Goal: Task Accomplishment & Management: Use online tool/utility

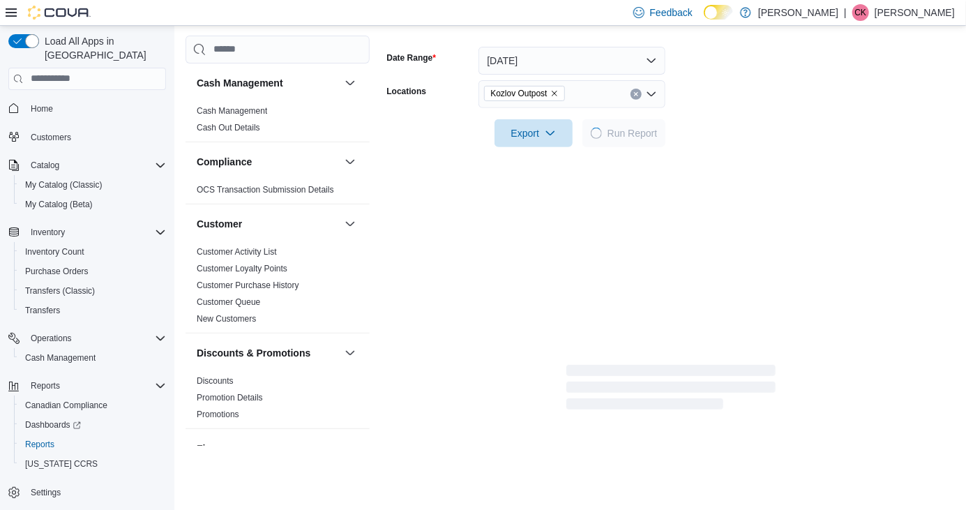
scroll to position [911, 0]
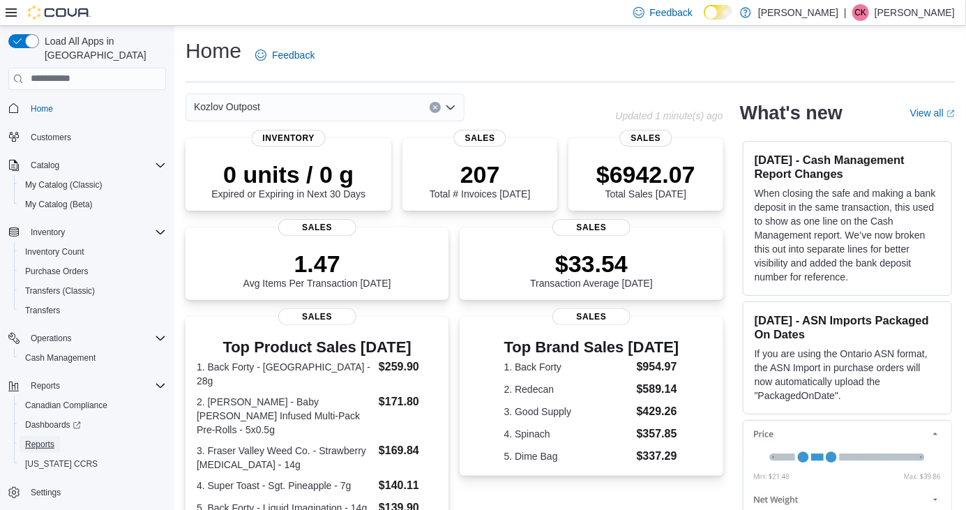
click at [29, 439] on span "Reports" at bounding box center [39, 444] width 29 height 11
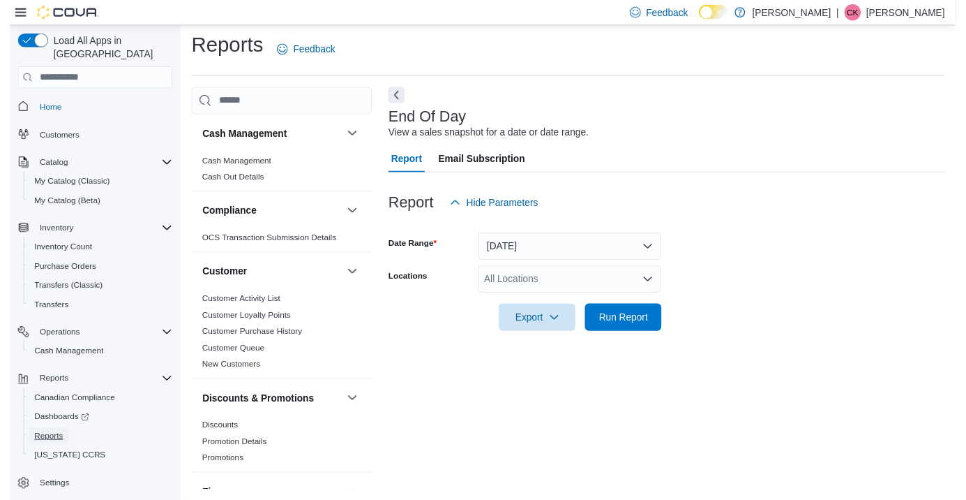
scroll to position [32, 0]
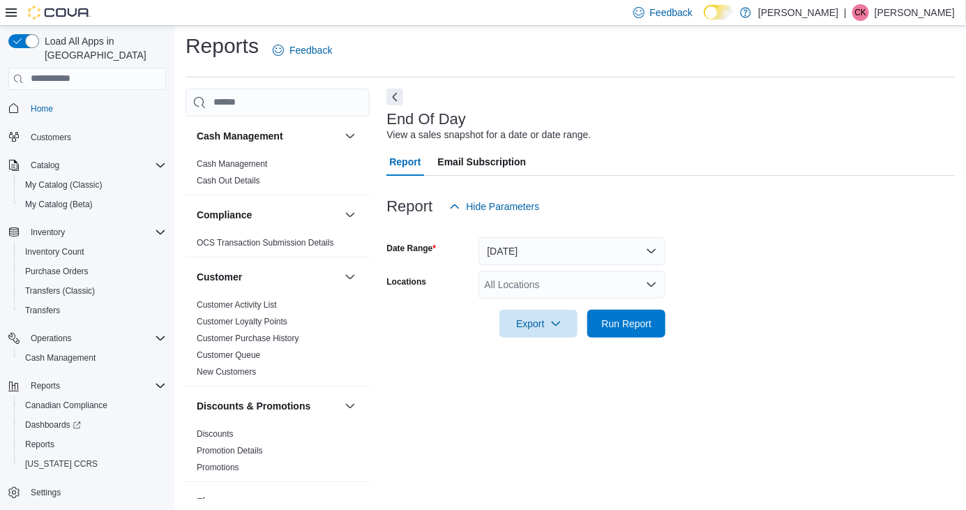
click at [574, 271] on div "All Locations" at bounding box center [572, 285] width 187 height 28
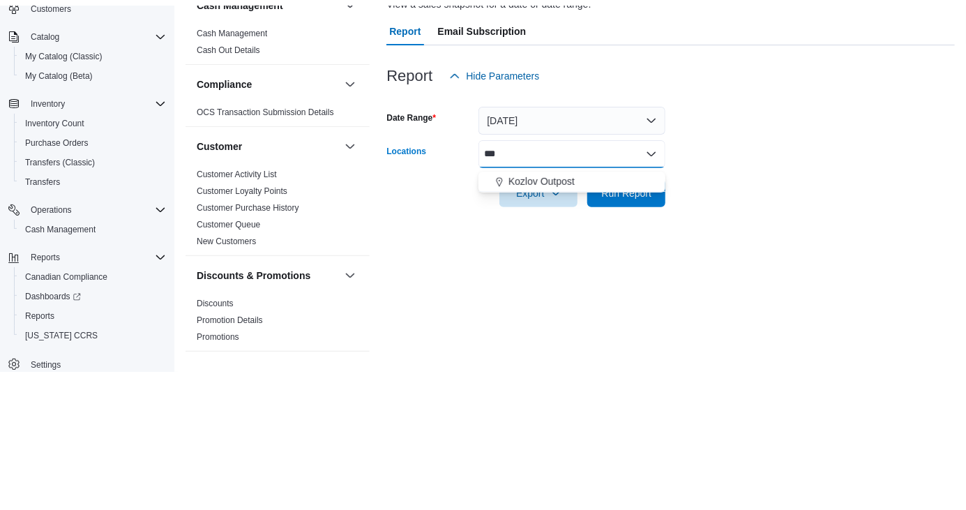
scroll to position [0, 0]
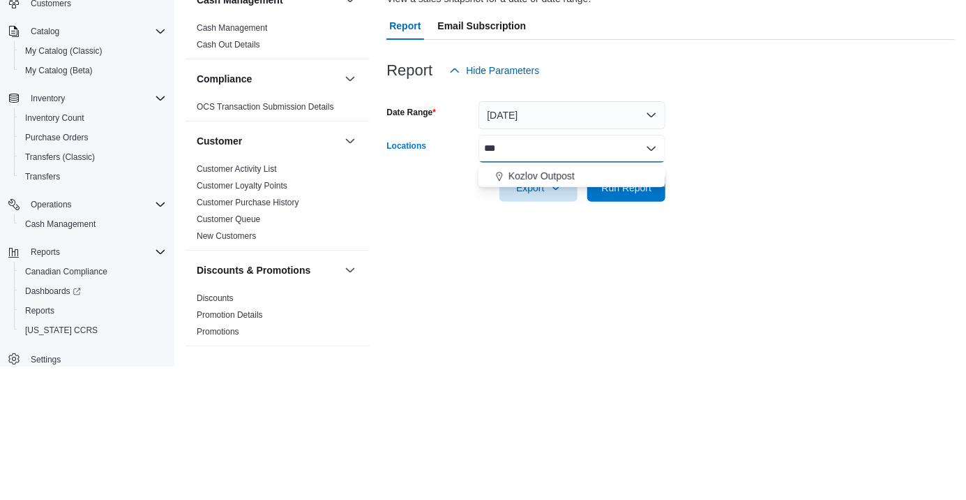
type input "***"
click at [586, 302] on div "Kozlov Outpost" at bounding box center [572, 309] width 170 height 14
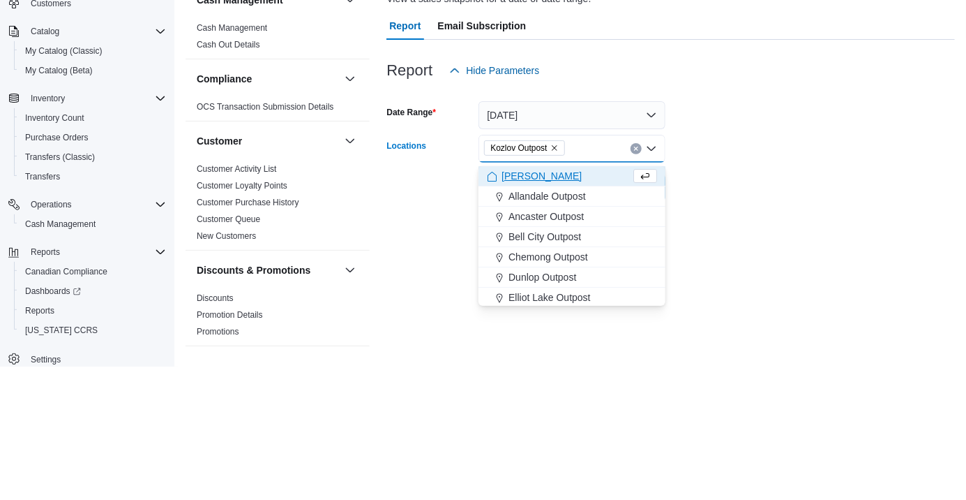
click at [738, 296] on div at bounding box center [671, 301] width 569 height 11
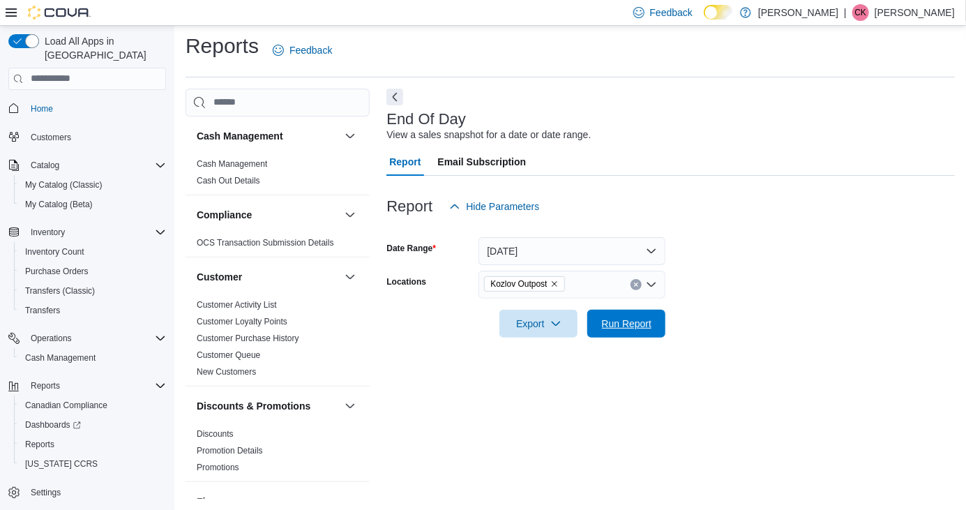
click at [632, 317] on span "Run Report" at bounding box center [627, 324] width 50 height 14
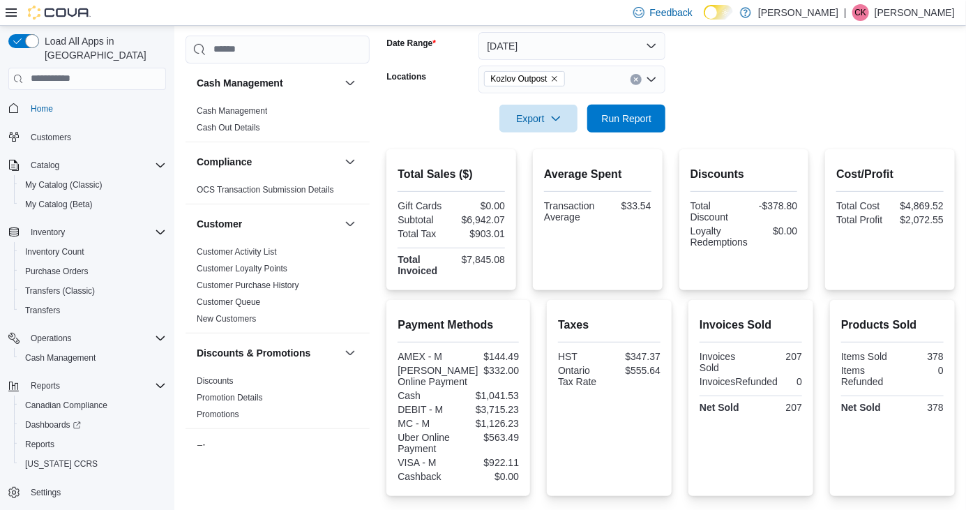
scroll to position [207, 0]
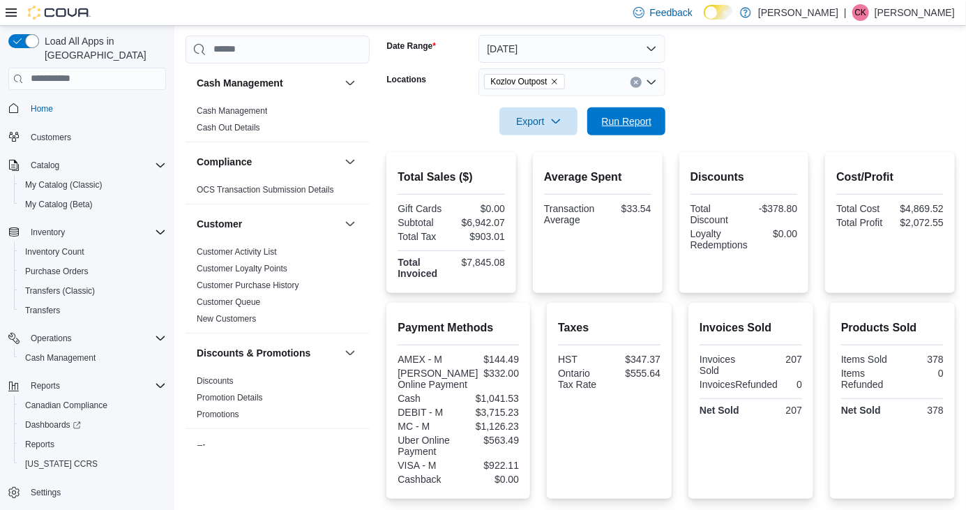
click at [634, 128] on span "Run Report" at bounding box center [627, 121] width 50 height 14
